Goal: Check status: Check status

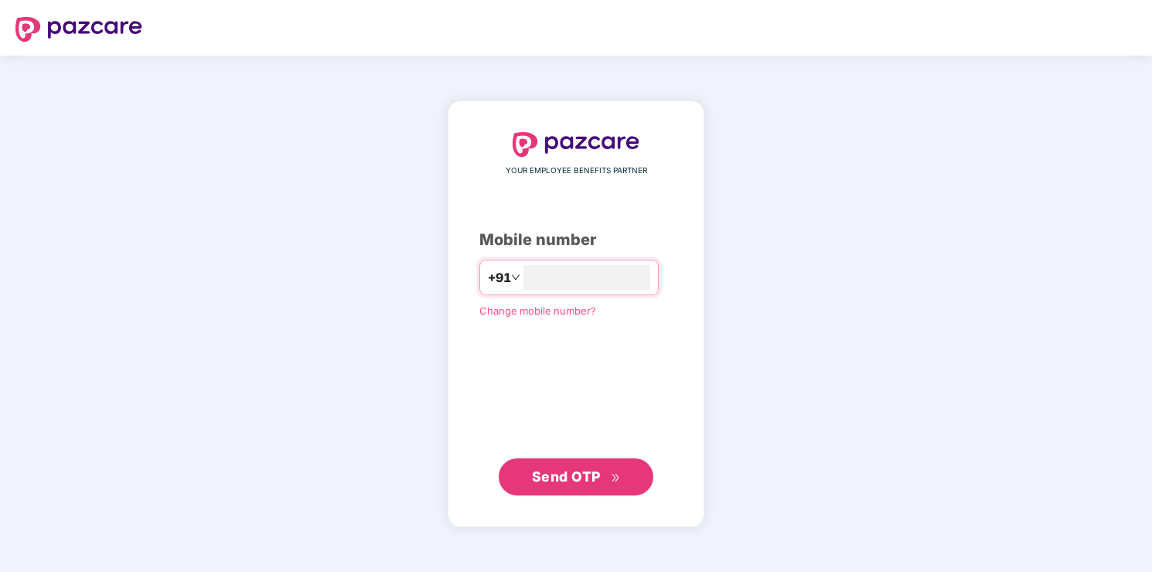
type input "**********"
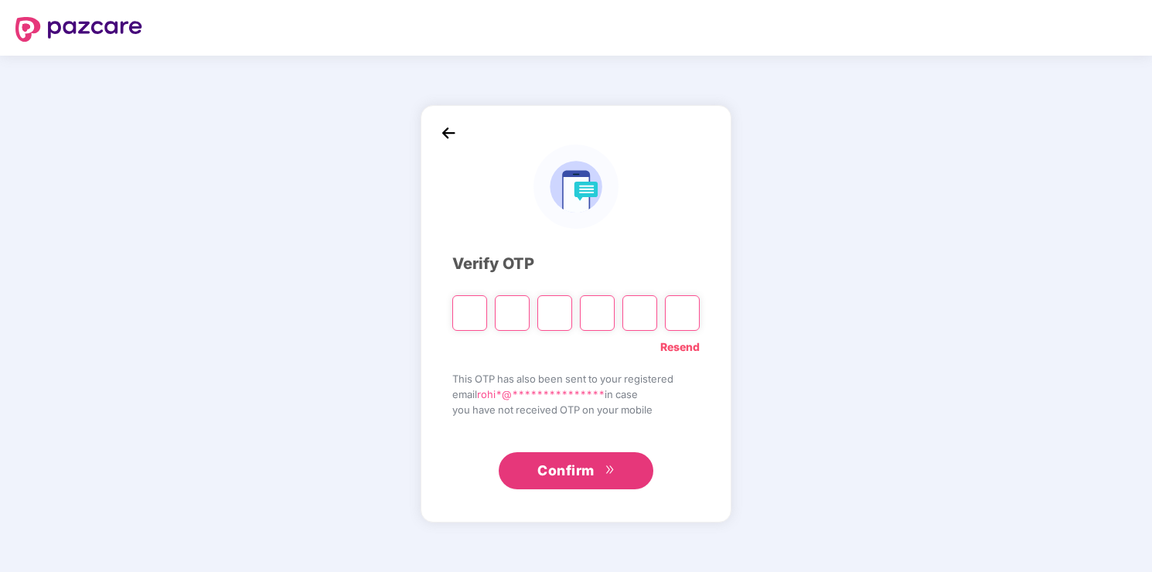
type input "*"
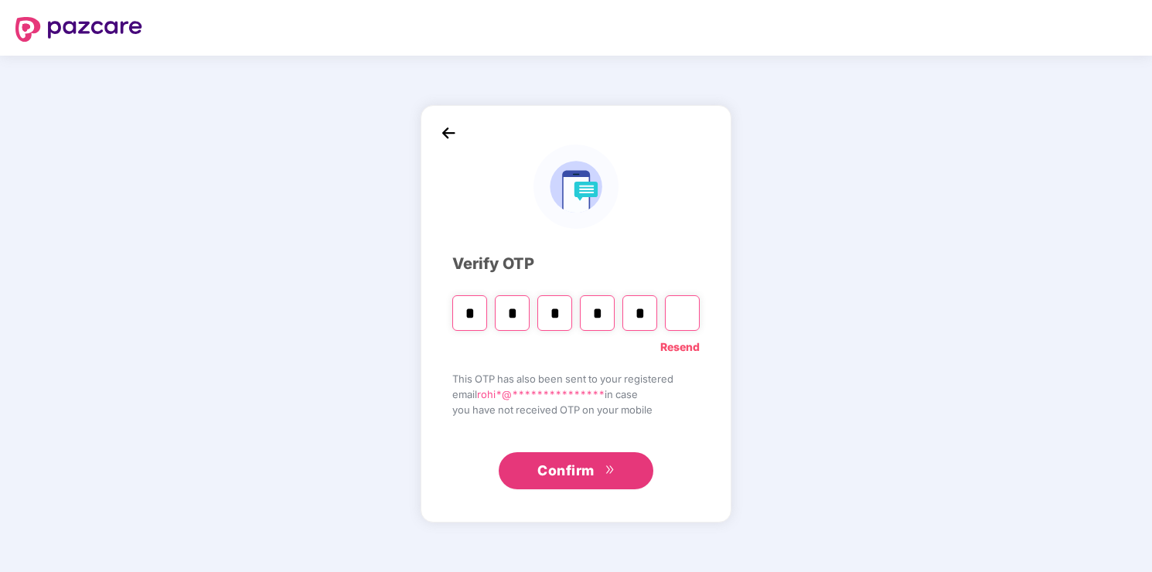
type input "*"
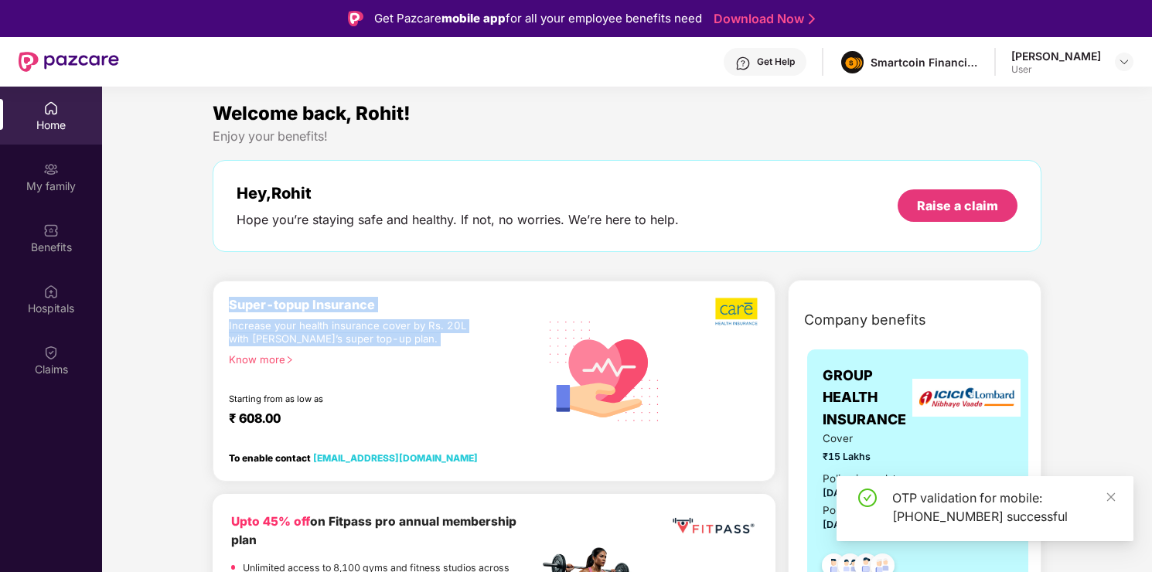
drag, startPoint x: 220, startPoint y: 303, endPoint x: 410, endPoint y: 348, distance: 195.4
click at [410, 348] on div "Super-topup Insurance Increase your health insurance cover by Rs. 20L with PazC…" at bounding box center [494, 381] width 563 height 201
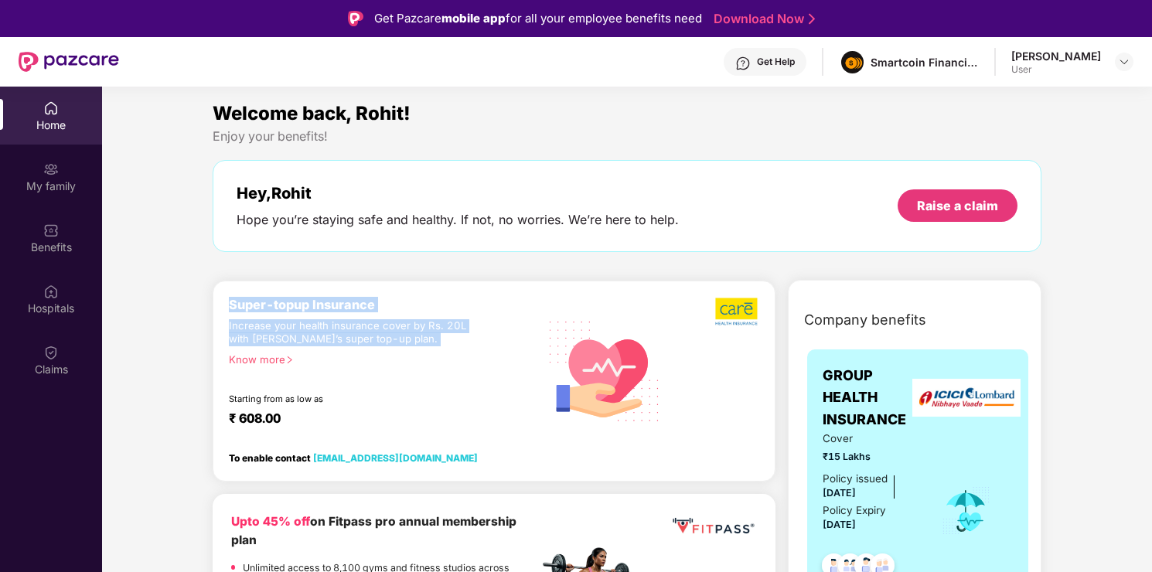
click at [410, 348] on div "Super-topup Insurance Increase your health insurance cover by Rs. 20L with PazC…" at bounding box center [383, 371] width 309 height 148
drag, startPoint x: 410, startPoint y: 348, endPoint x: 216, endPoint y: 302, distance: 200.1
click at [216, 302] on div "Super-topup Insurance Increase your health insurance cover by Rs. 20L with PazC…" at bounding box center [494, 381] width 563 height 201
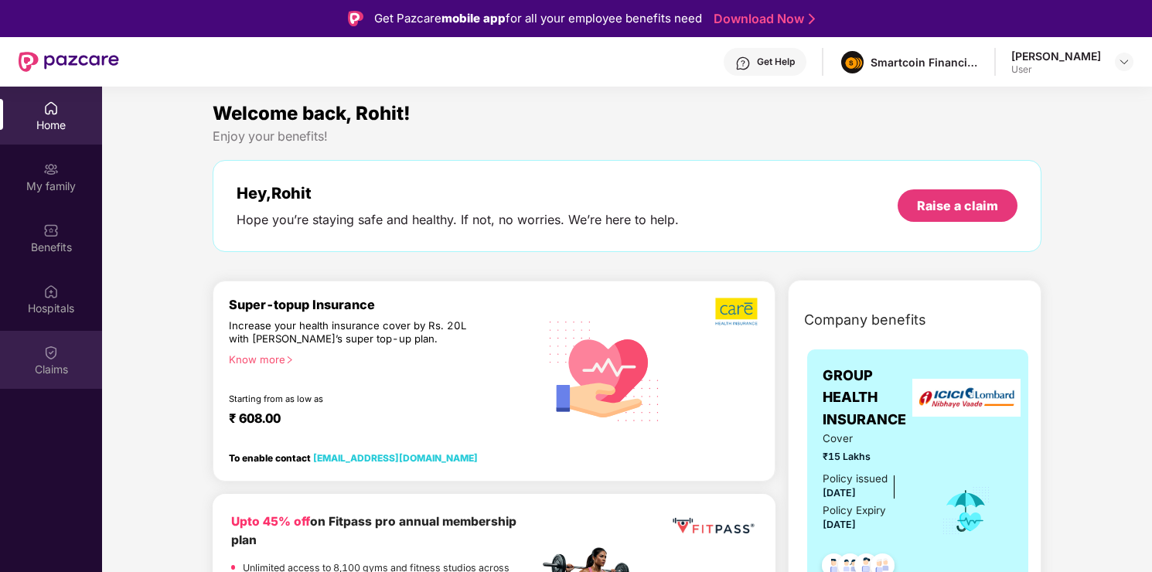
click at [32, 364] on div "Claims" at bounding box center [51, 369] width 102 height 15
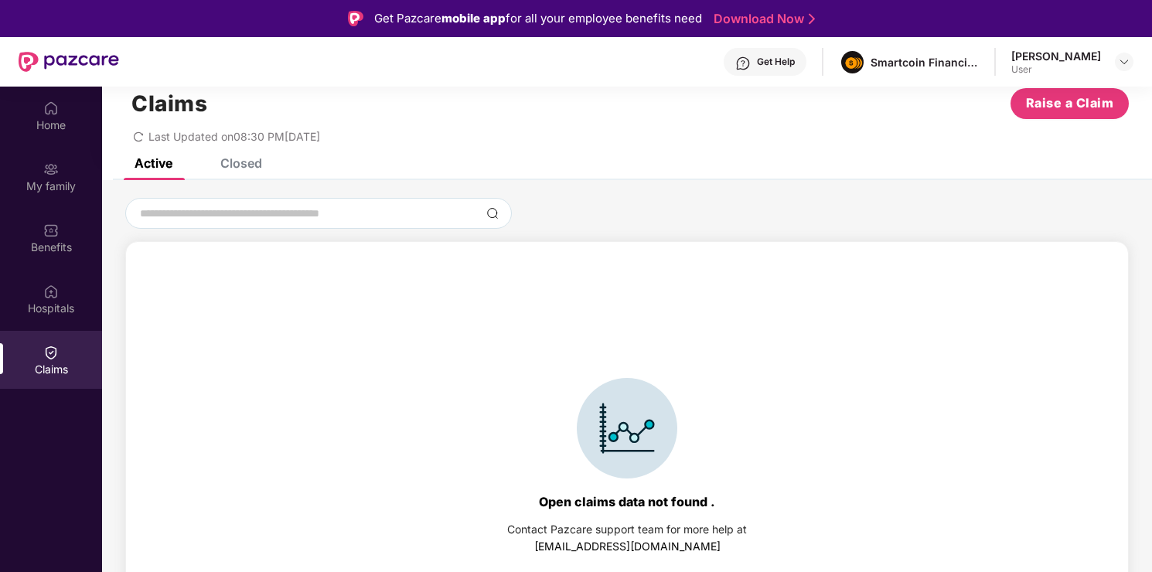
click at [247, 163] on div "Closed" at bounding box center [241, 162] width 42 height 15
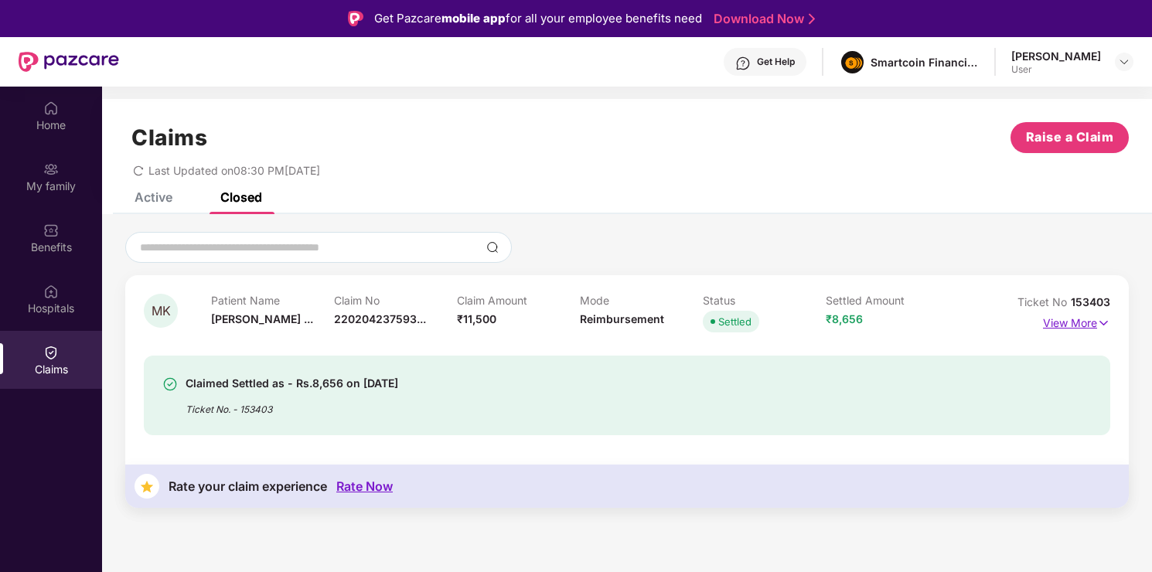
click at [1096, 322] on p "View More" at bounding box center [1076, 321] width 67 height 21
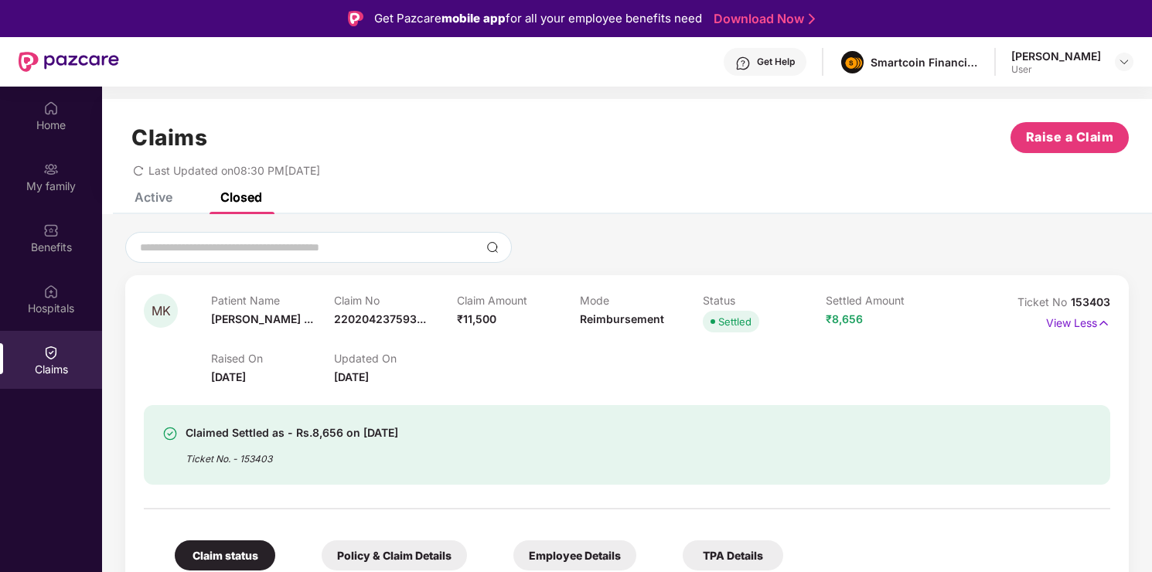
click at [170, 200] on div "Active" at bounding box center [154, 196] width 38 height 15
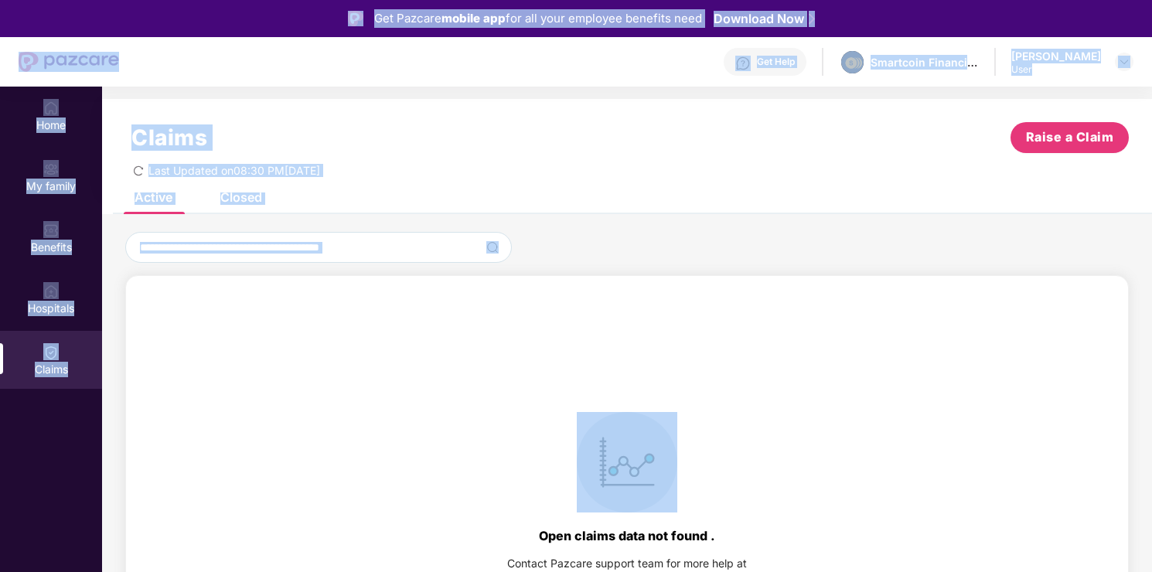
drag, startPoint x: 281, startPoint y: 370, endPoint x: 339, endPoint y: -11, distance: 385.4
click at [339, 0] on html "Get Pazcare mobile app for all your employee benefits need Download Now Get Hel…" at bounding box center [576, 286] width 1152 height 572
click at [529, 254] on div at bounding box center [626, 247] width 1003 height 31
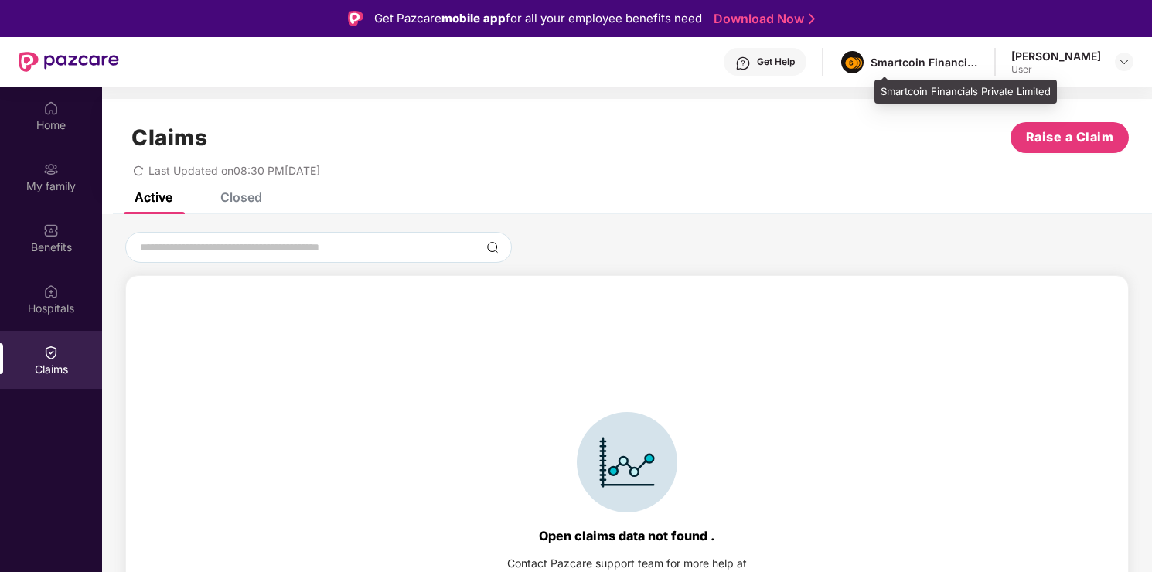
click at [952, 55] on div "Smartcoin Financials Private Limited" at bounding box center [924, 62] width 108 height 15
click at [879, 191] on div "Claims Raise a Claim Last Updated on 08:30 PM, 11 Jul 2025" at bounding box center [627, 146] width 1050 height 94
click at [278, 194] on div "Active Closed" at bounding box center [627, 203] width 1050 height 22
click at [254, 197] on div "Closed" at bounding box center [241, 196] width 42 height 15
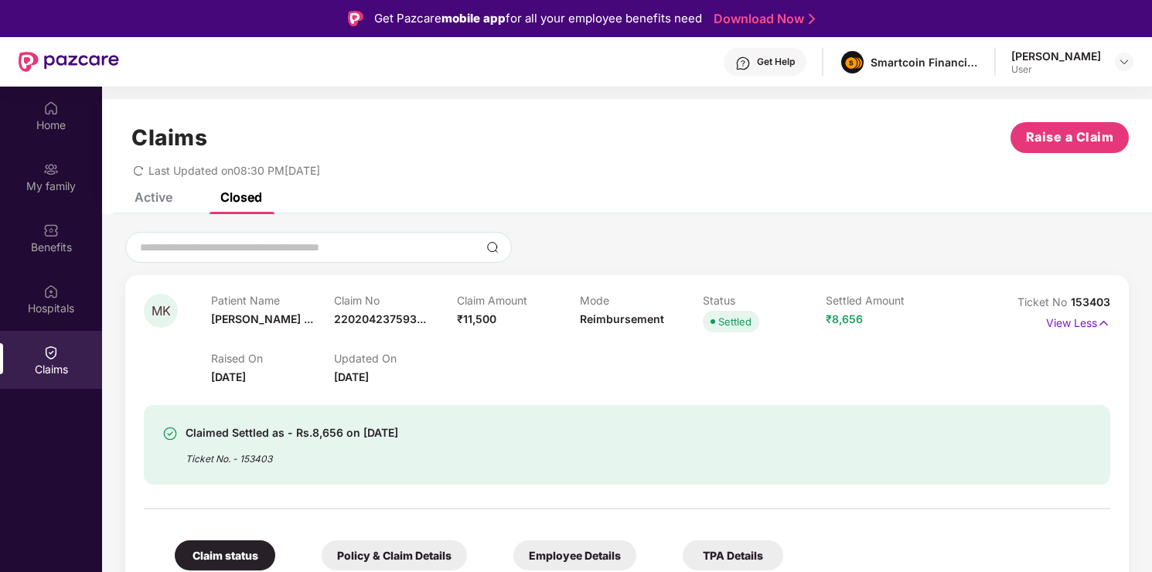
click at [267, 455] on div "Ticket No. - 153403" at bounding box center [292, 454] width 213 height 24
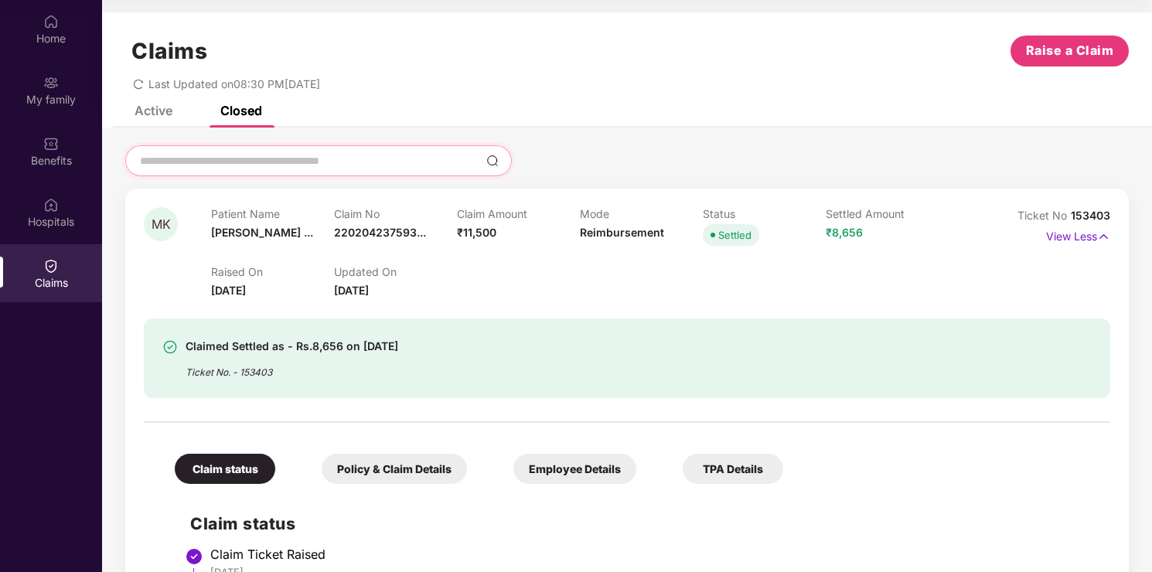
click at [275, 157] on input at bounding box center [309, 161] width 342 height 16
click at [615, 264] on div "Raised On 26 June 2025 Updated On 11 July 2025" at bounding box center [580, 274] width 738 height 49
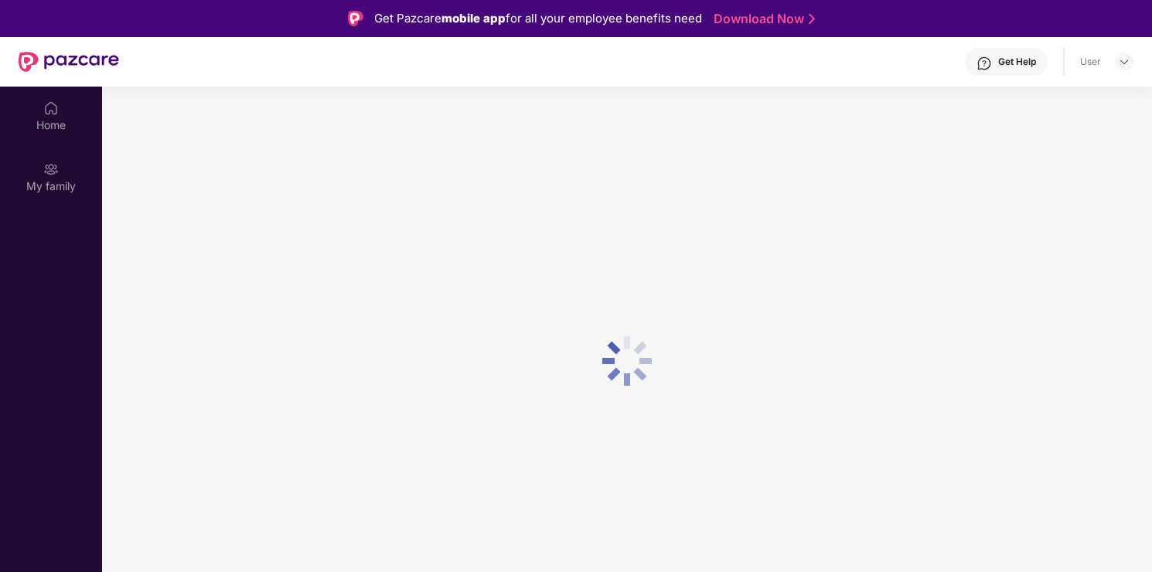
scroll to position [87, 0]
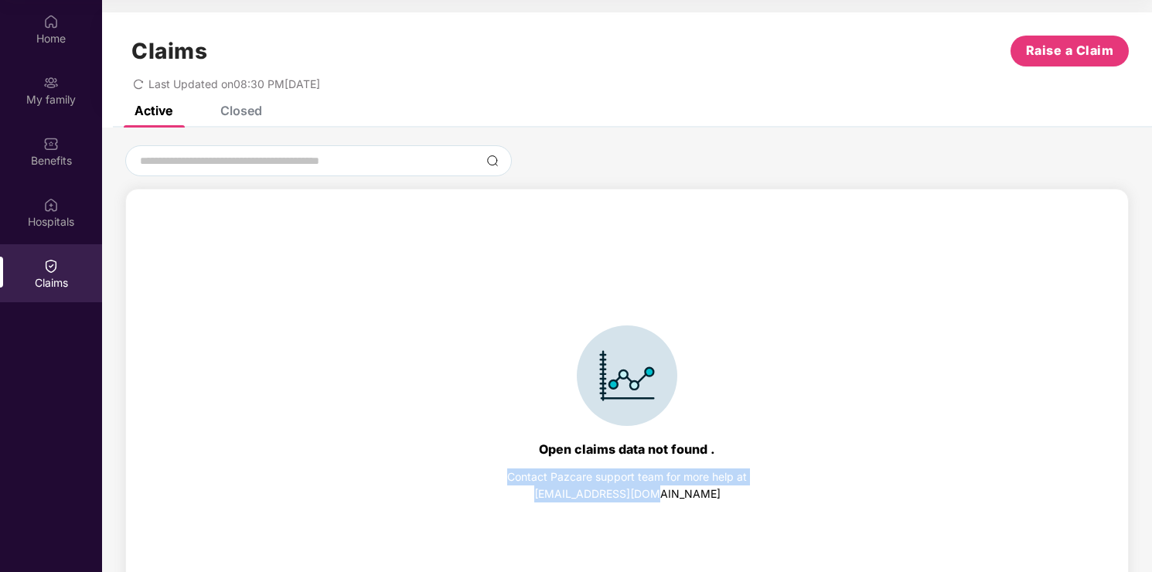
drag, startPoint x: 503, startPoint y: 469, endPoint x: 684, endPoint y: 556, distance: 200.5
click at [684, 556] on div "Open claims data not found . Contact Pazcare support team for more help at supp…" at bounding box center [627, 413] width 986 height 417
drag, startPoint x: 694, startPoint y: 528, endPoint x: 484, endPoint y: 460, distance: 221.0
click at [484, 460] on div "Open claims data not found . Contact Pazcare support team for more help at supp…" at bounding box center [627, 413] width 986 height 417
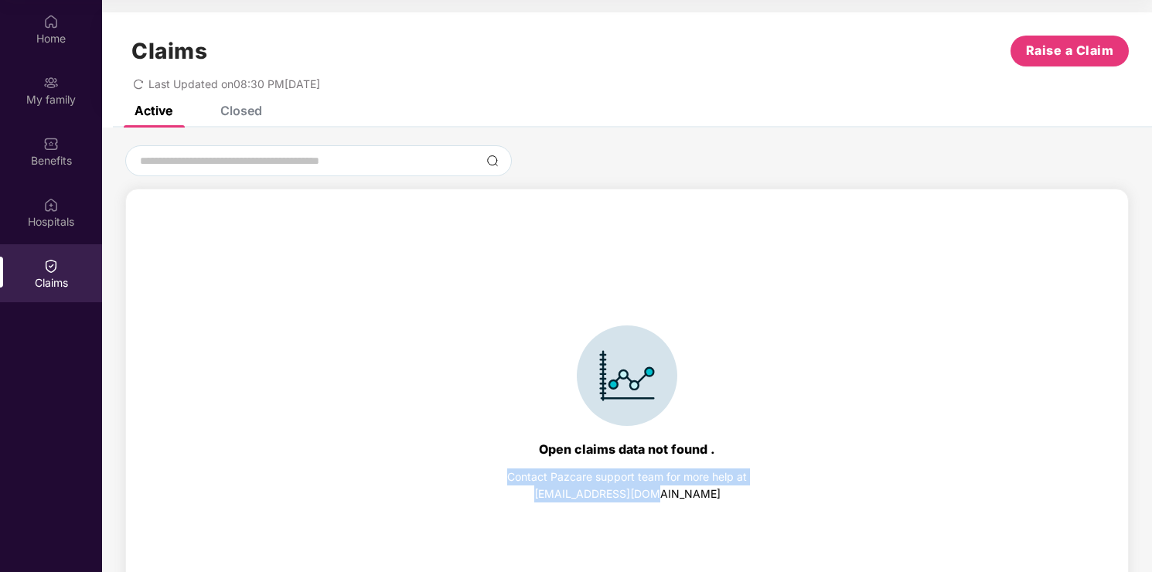
click at [484, 460] on div "Open claims data not found . Contact Pazcare support team for more help at supp…" at bounding box center [627, 413] width 986 height 417
click at [231, 112] on div "Closed" at bounding box center [241, 110] width 42 height 15
